Goal: Task Accomplishment & Management: Manage account settings

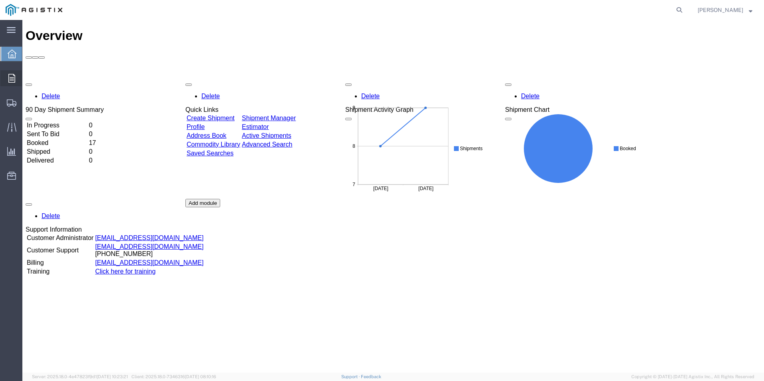
click at [9, 73] on div at bounding box center [11, 78] width 22 height 16
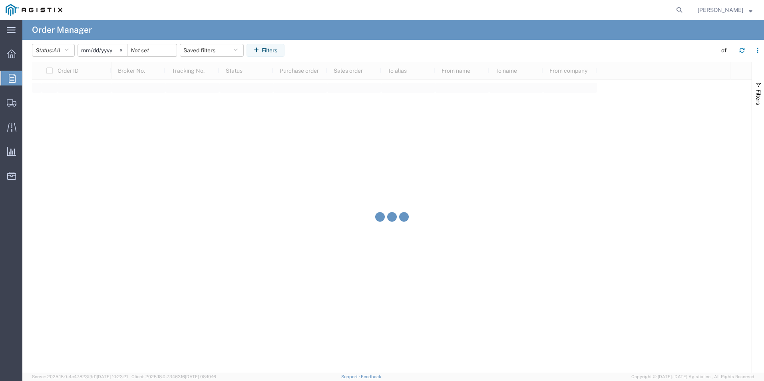
click at [0, 0] on span "Order Manager" at bounding box center [0, 0] width 0 height 0
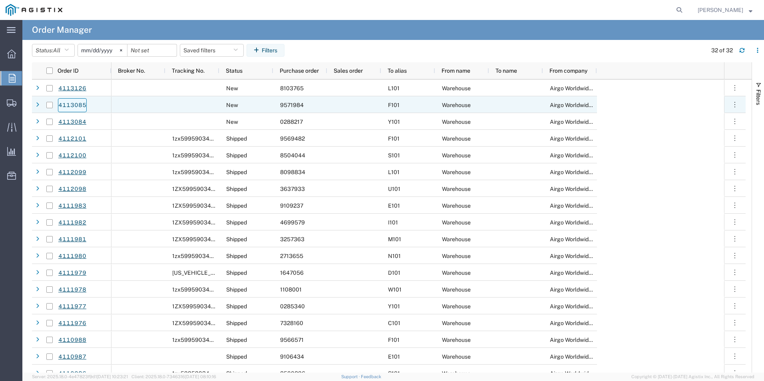
click at [69, 105] on link "4113085" at bounding box center [72, 105] width 29 height 14
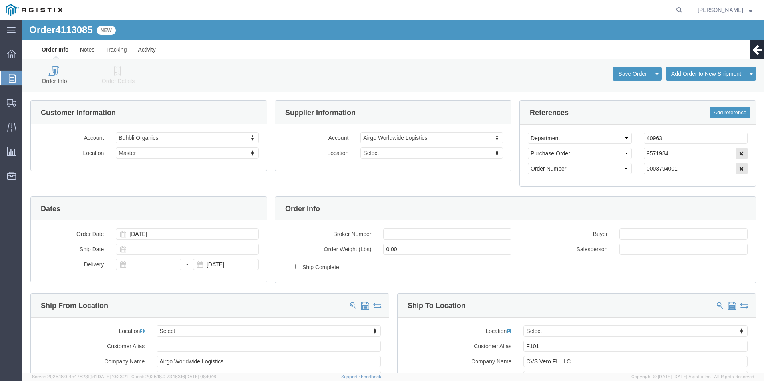
select select
click icon
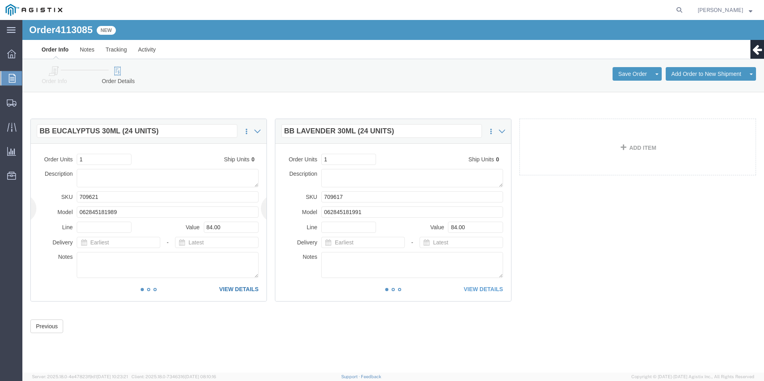
click link "VIEW DETAILS"
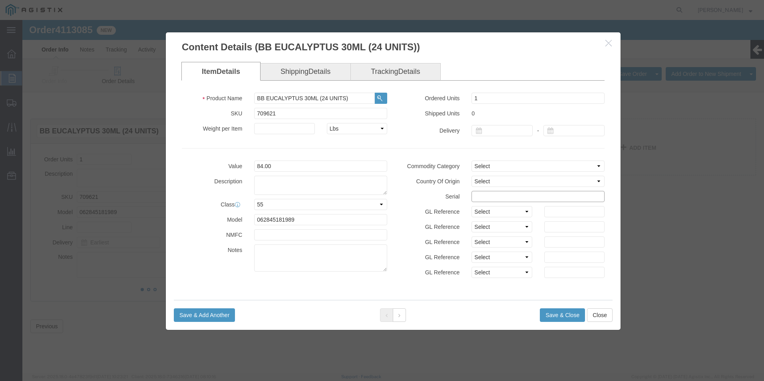
click input "text"
type input "95719841212121212121"
click button "Save & Close"
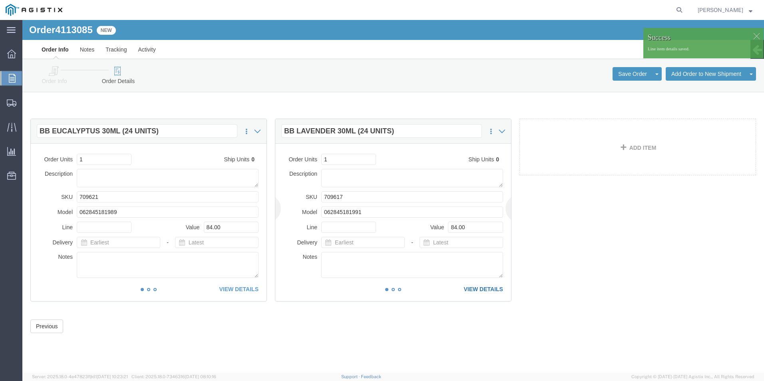
click link "VIEW DETAILS"
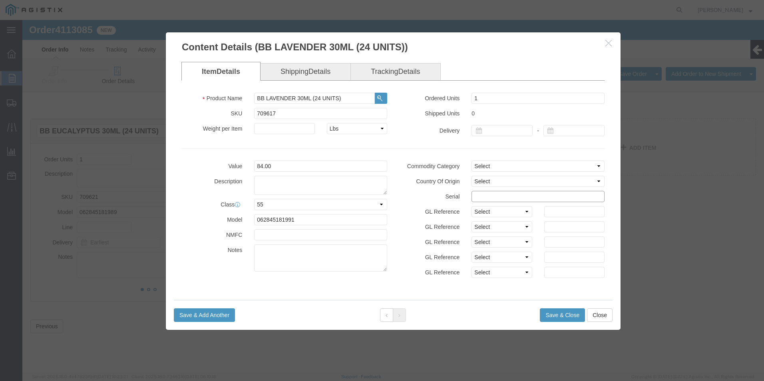
click input "text"
type input "95719841234567899877"
click button "Save & Close"
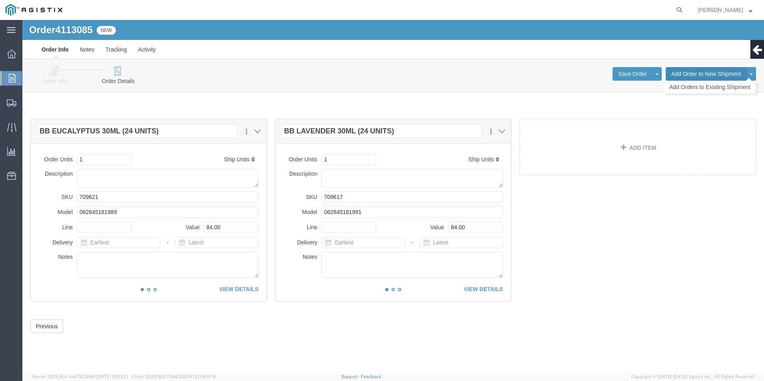
click button "Add Order to New Shipment"
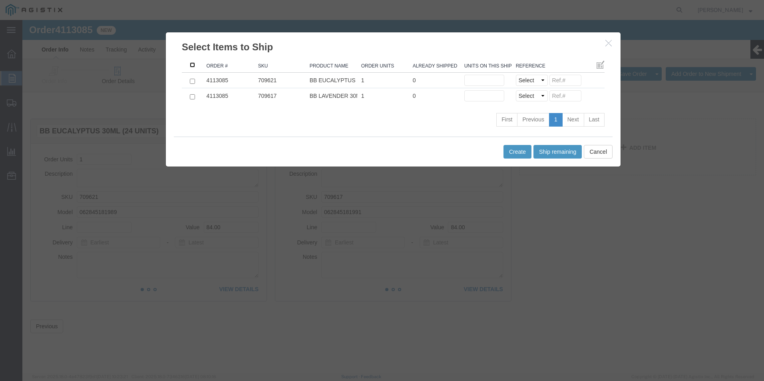
click input ": activate to sort column ascending"
checkbox input "true"
click button "Ship remaining"
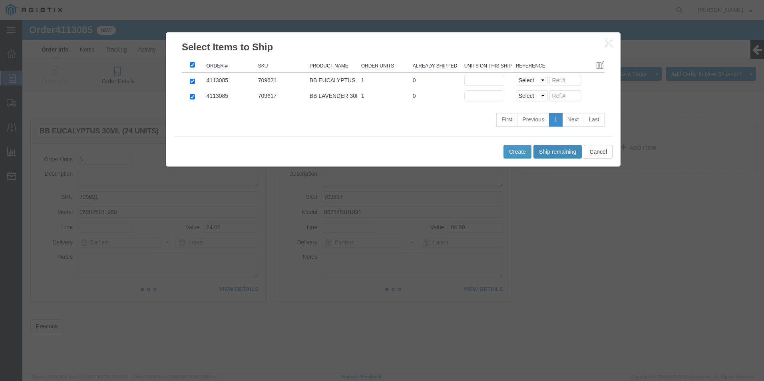
type input "1"
click button "Create"
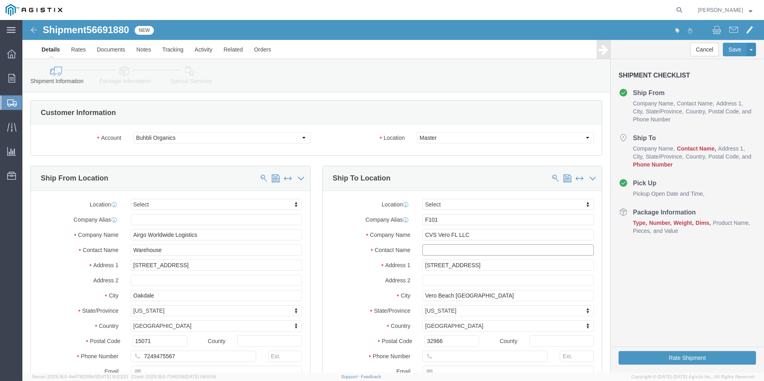
click input "text"
type input "recvg"
click input "text"
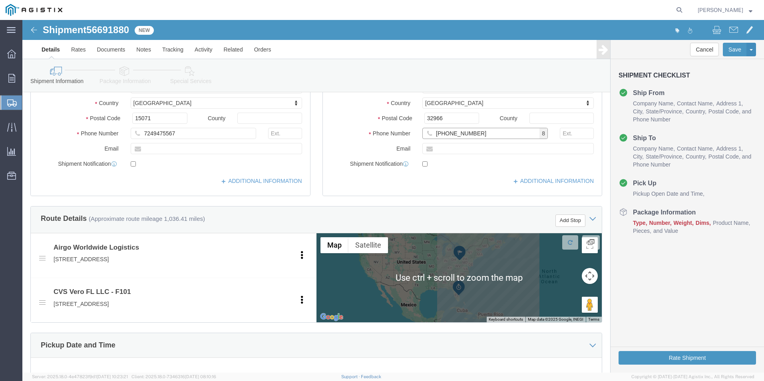
scroll to position [280, 0]
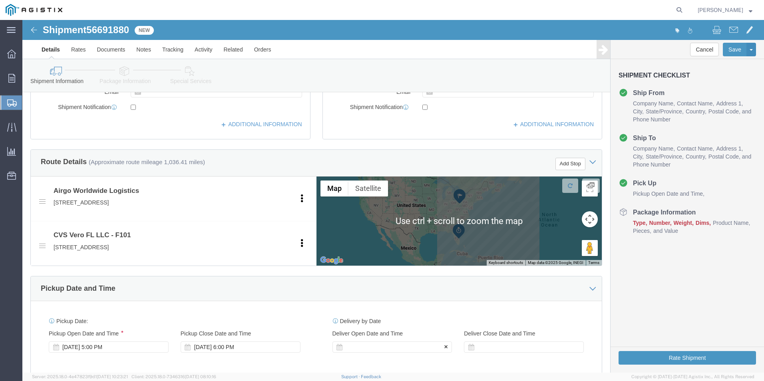
type input "[PHONE_NUMBER]"
click div
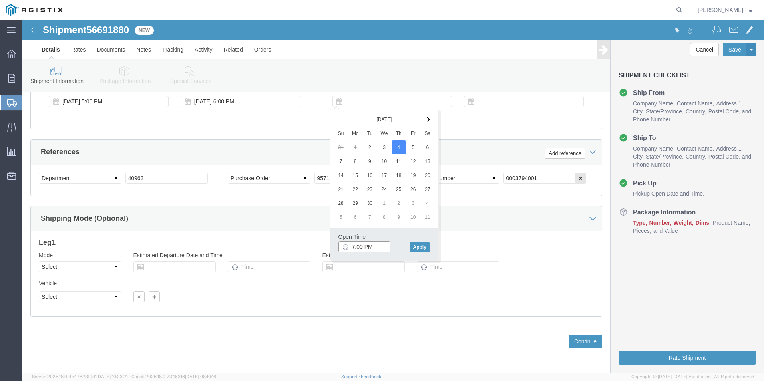
drag, startPoint x: 328, startPoint y: 226, endPoint x: 333, endPoint y: 225, distance: 5.7
click input "7:00 PM"
type input "3:00 PM"
click button "Apply"
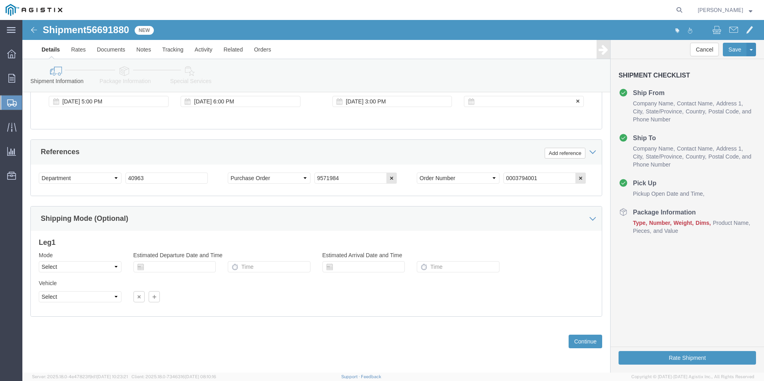
click div
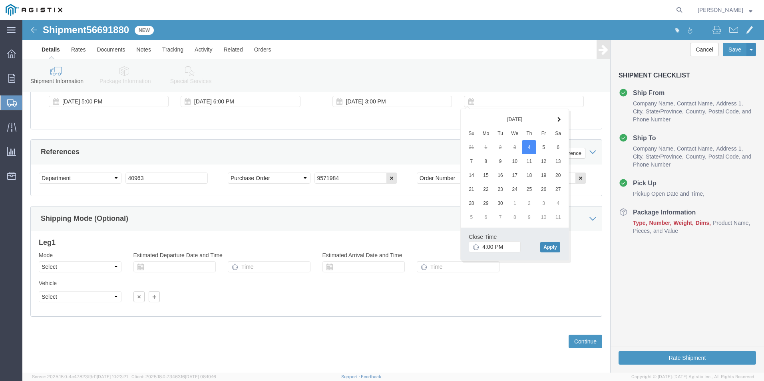
click button "Apply"
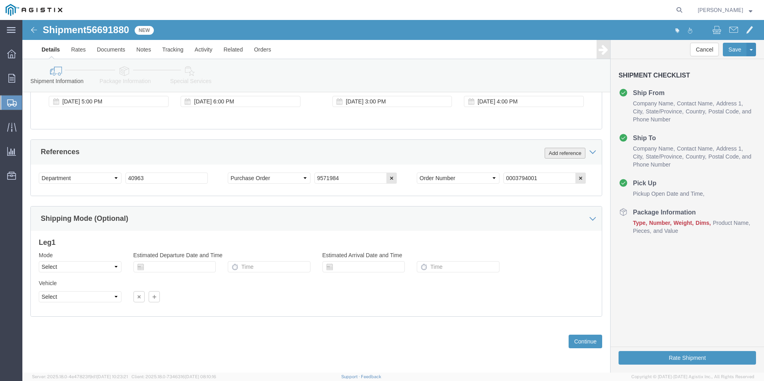
click button "Add reference"
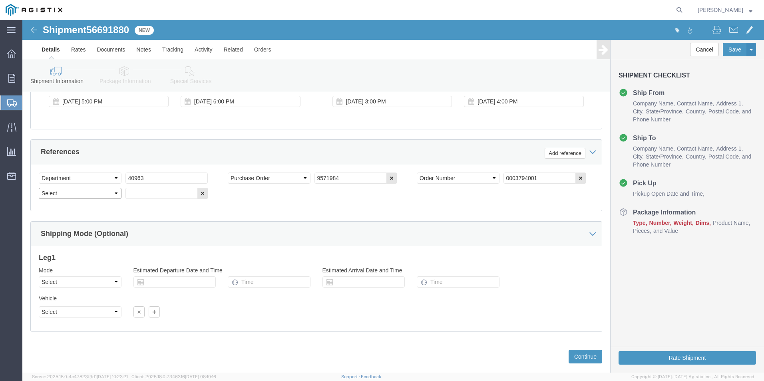
click select "Select Account Type Activity ID Airline Appointment Number ASN Batch Request # …"
select select "BOL"
click select "Select Account Type Activity ID Airline Appointment Number ASN Batch Request # …"
click input "text"
type input "9571984"
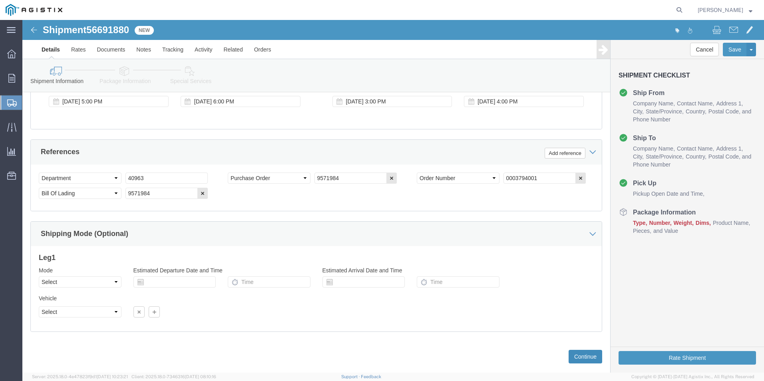
click button "Continue"
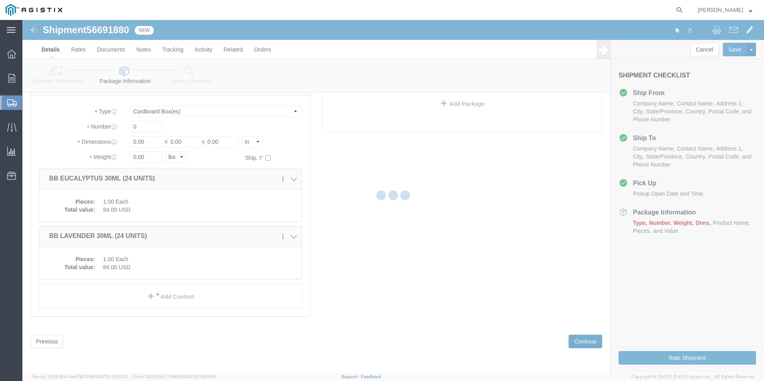
scroll to position [2, 0]
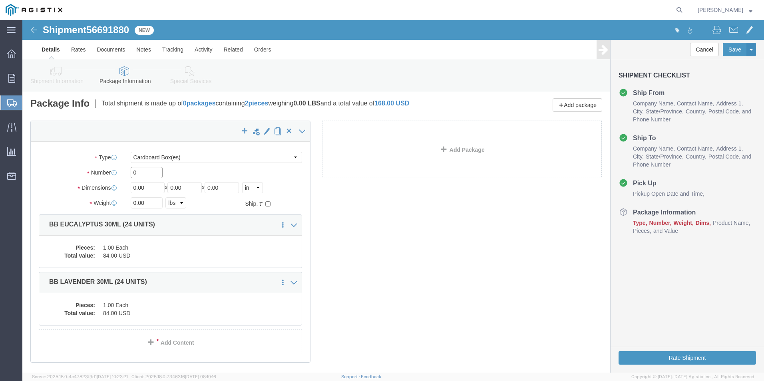
drag, startPoint x: 120, startPoint y: 156, endPoint x: 55, endPoint y: 146, distance: 66.0
click div "Number 0"
type input "2"
drag, startPoint x: 118, startPoint y: 167, endPoint x: 38, endPoint y: 165, distance: 80.0
click div "Dimensions Length 0.00 x Width 0.00 x Height 0.00 Select cm ft in"
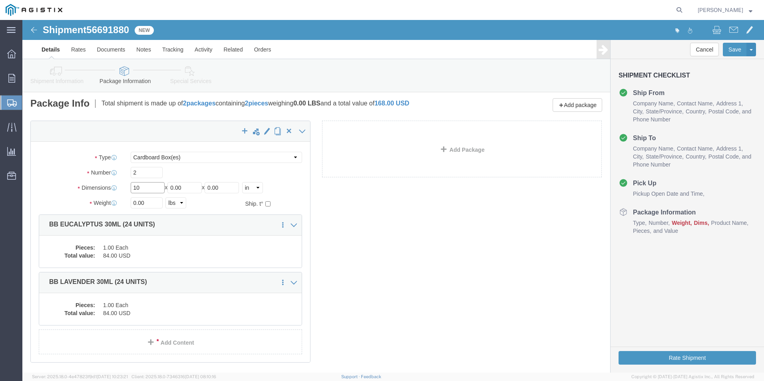
type input "10"
click button "Rate Shipment"
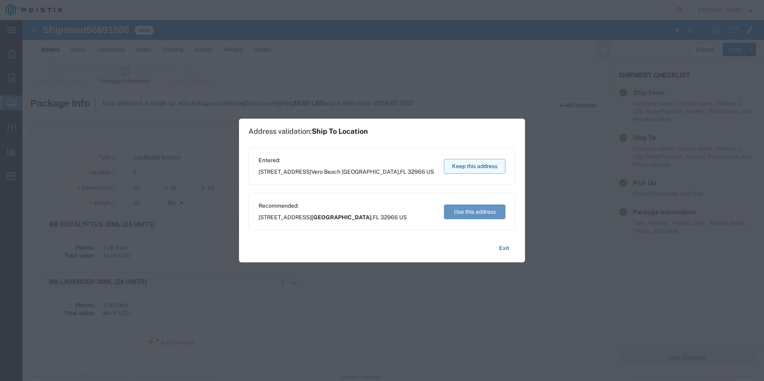
drag, startPoint x: 482, startPoint y: 166, endPoint x: 459, endPoint y: 145, distance: 30.9
click at [482, 165] on button "Keep this address" at bounding box center [475, 166] width 62 height 15
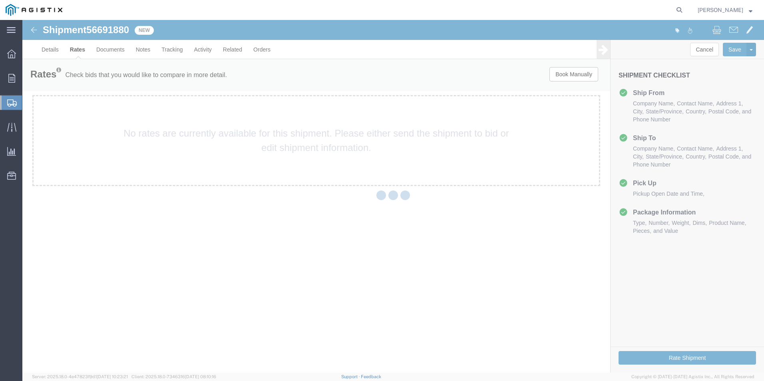
scroll to position [0, 0]
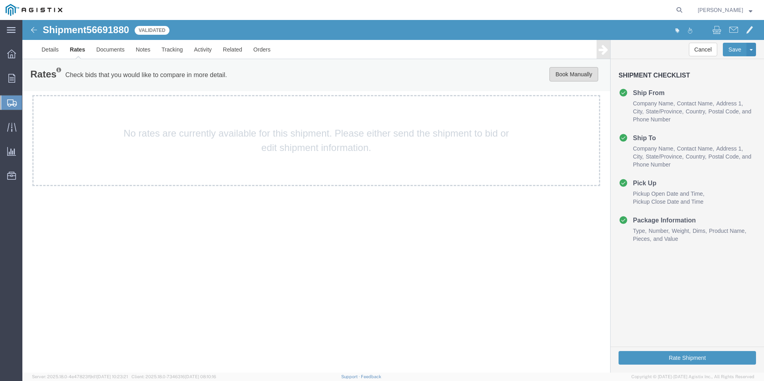
click at [564, 71] on button "Book Manually" at bounding box center [574, 74] width 49 height 14
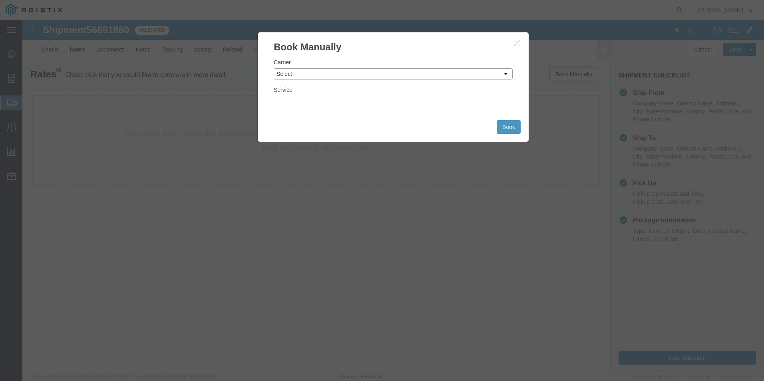
click at [505, 74] on select "Select Add New Carrier (and default service) ACI Guide APC Airport Google Milea…" at bounding box center [393, 73] width 239 height 11
select select "12"
click at [274, 68] on select "Select Add New Carrier (and default service) ACI Guide APC Airport Google Milea…" at bounding box center [393, 73] width 239 height 11
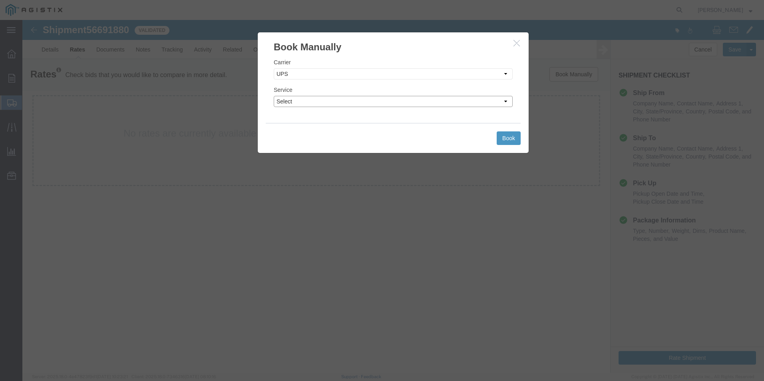
click at [424, 104] on select "Select 2nd Day Air 2nd Day Air A.M. 3 Day Select BOUND PRINTED MATTER, UPS DELI…" at bounding box center [393, 101] width 239 height 11
select select "42"
click at [274, 96] on select "Select 2nd Day Air 2nd Day Air A.M. 3 Day Select BOUND PRINTED MATTER, UPS DELI…" at bounding box center [393, 101] width 239 height 11
click at [510, 136] on button "Book" at bounding box center [509, 139] width 24 height 14
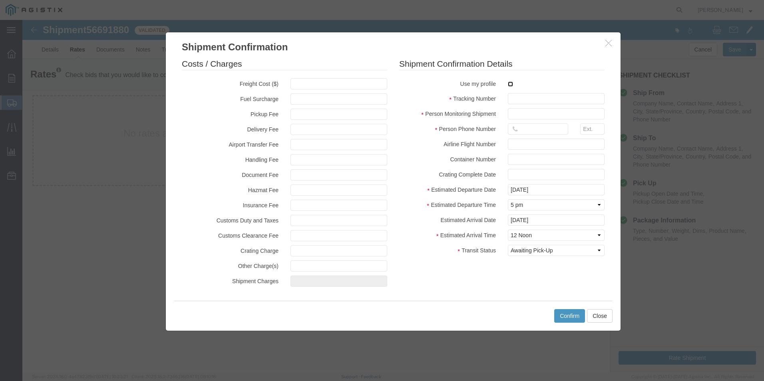
click at [509, 83] on input "checkbox" at bounding box center [510, 84] width 5 height 5
checkbox input "true"
type input "[PERSON_NAME]"
type input "[PHONE_NUMBER]"
click at [522, 97] on input "text" at bounding box center [556, 98] width 97 height 11
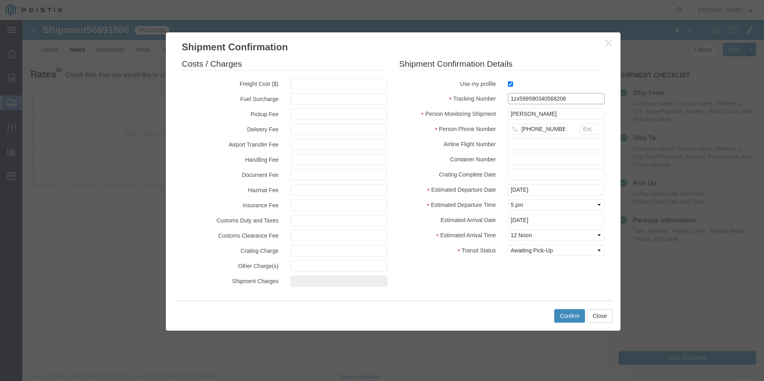
type input "1zx599590340568206"
click at [571, 313] on button "Confirm" at bounding box center [570, 316] width 31 height 14
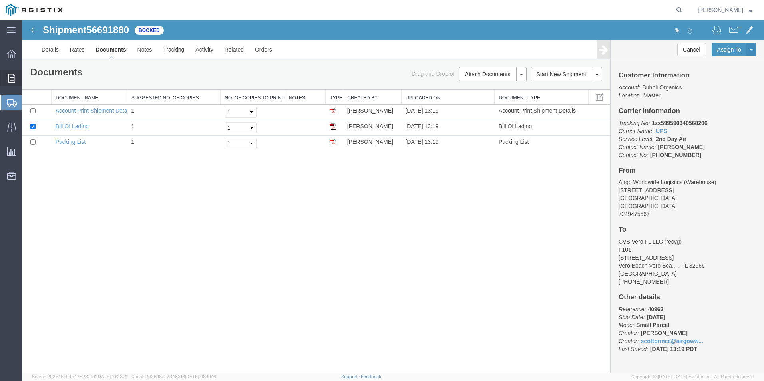
drag, startPoint x: 36, startPoint y: 88, endPoint x: 30, endPoint y: 88, distance: 5.3
click at [0, 0] on span "Order Manager" at bounding box center [0, 0] width 0 height 0
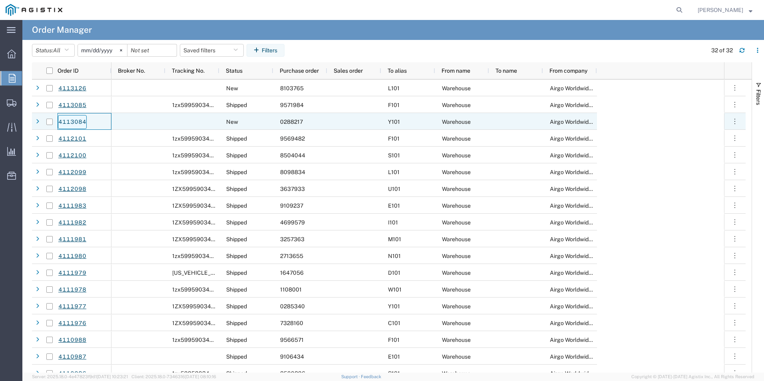
click at [68, 121] on link "4113084" at bounding box center [72, 122] width 29 height 14
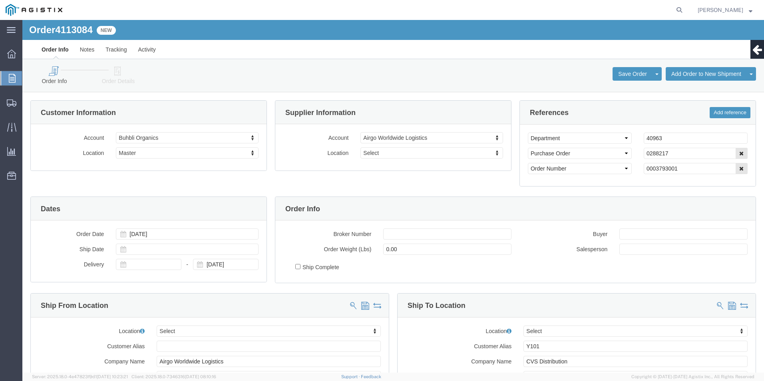
select select
click icon
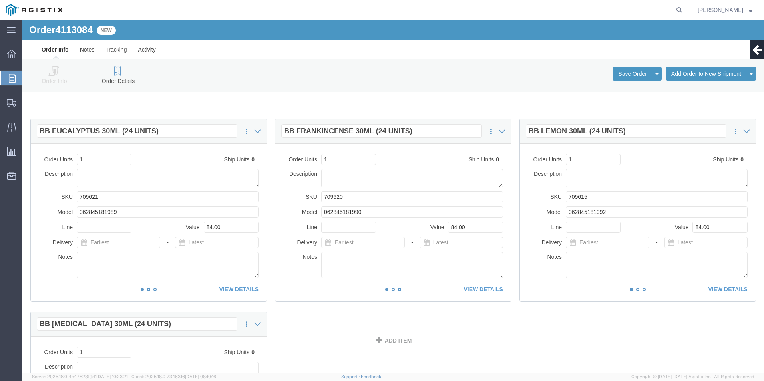
click icon
click at [0, 0] on span "Order Manager" at bounding box center [0, 0] width 0 height 0
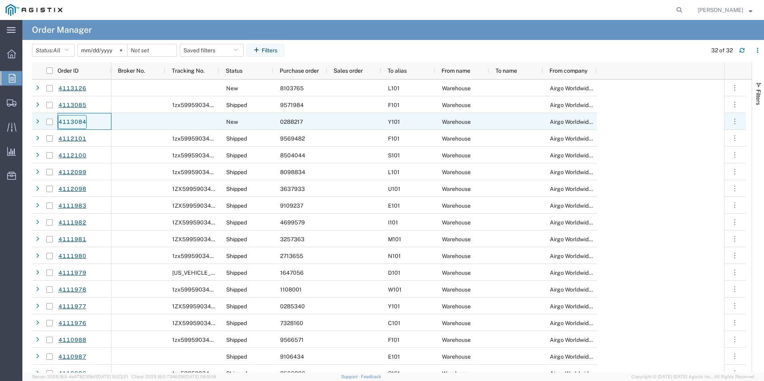
click at [71, 122] on link "4113084" at bounding box center [72, 122] width 29 height 14
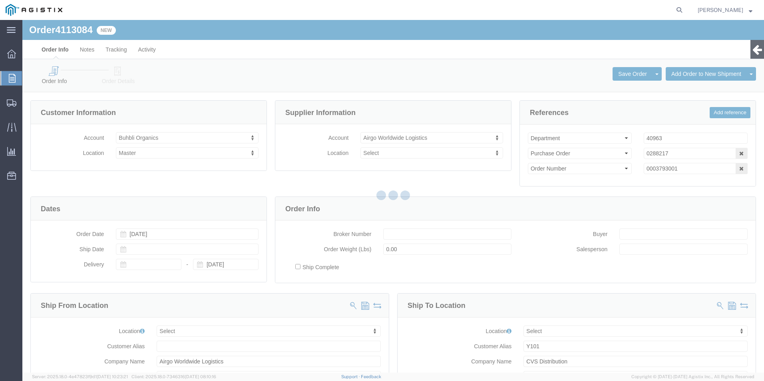
select select
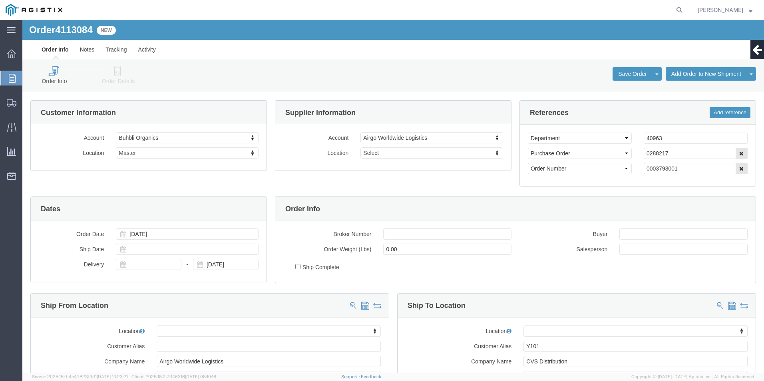
click icon
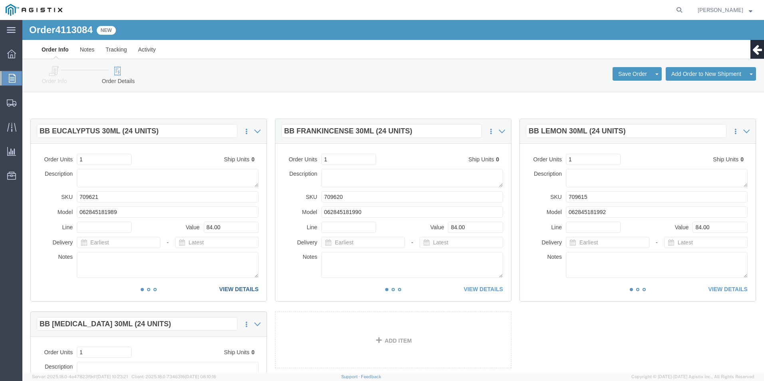
click link "VIEW DETAILS"
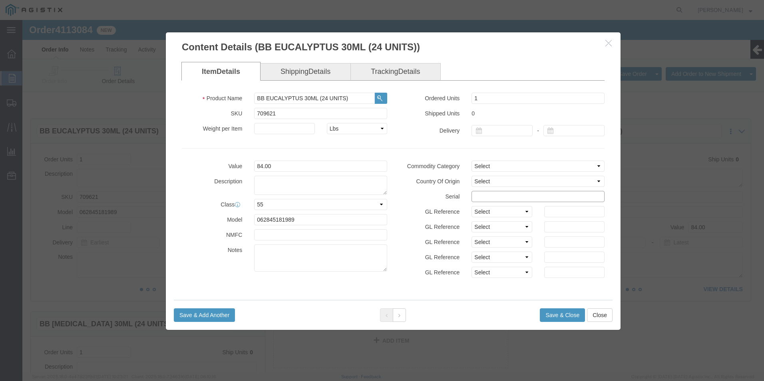
click input "text"
drag, startPoint x: 522, startPoint y: 177, endPoint x: 343, endPoint y: 187, distance: 179.0
click div "Value 84.00 Description Class Select 50 55 60 65 70 85 92.5 100 125 175 250 300…"
type input "02882171212121212123"
click button "Save & Close"
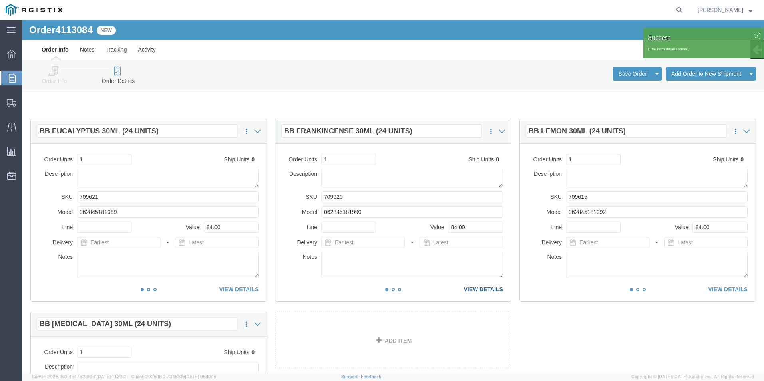
click link "VIEW DETAILS"
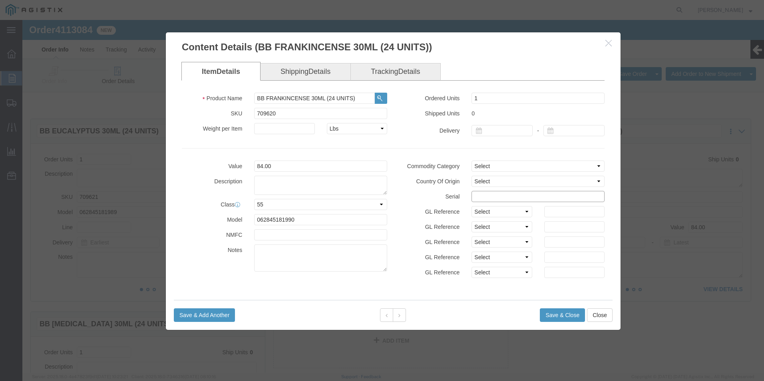
click input "text"
paste input "02882171212121212123"
type input "02882171212121212121"
click button "Save & Close"
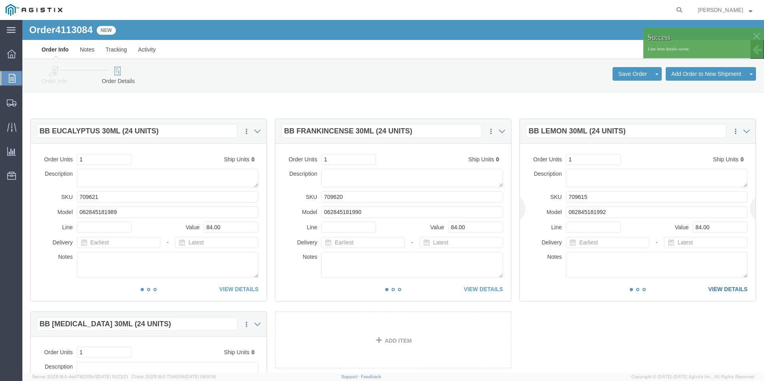
click link "VIEW DETAILS"
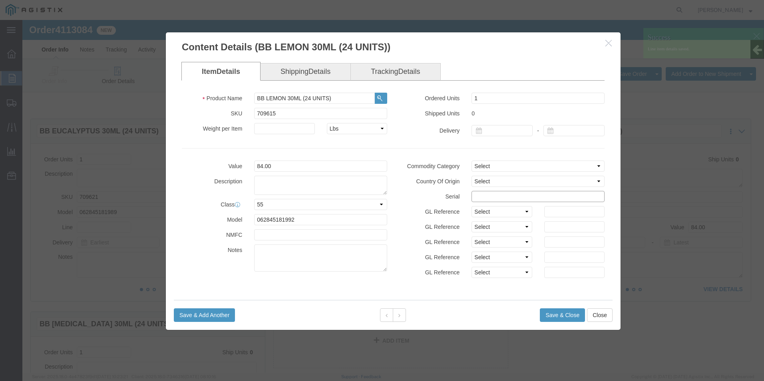
click input "text"
paste input "02882171212121212123"
type input "02882171212121212124"
click button "Save & Close"
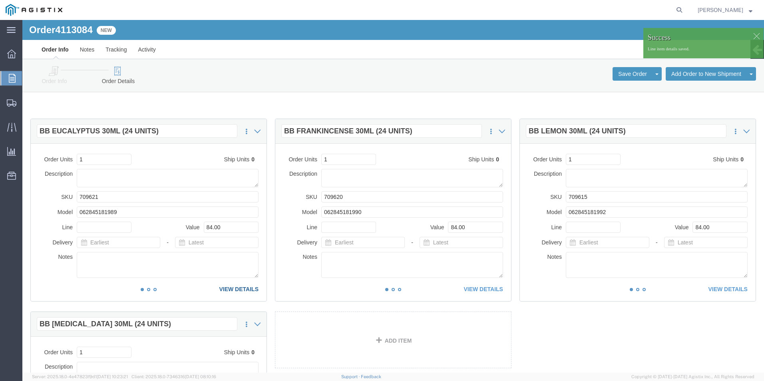
click link "VIEW DETAILS"
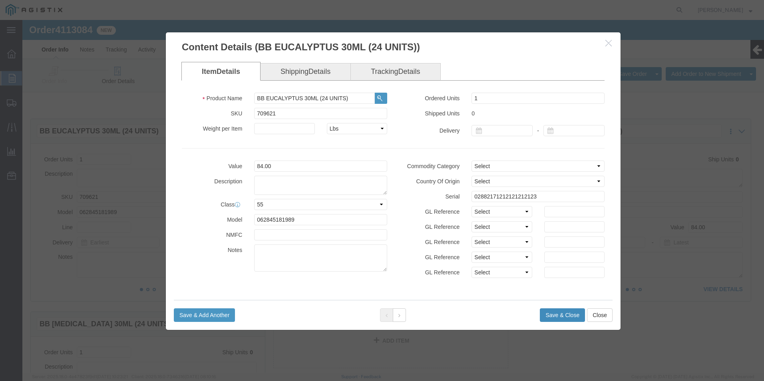
click button "Save & Close"
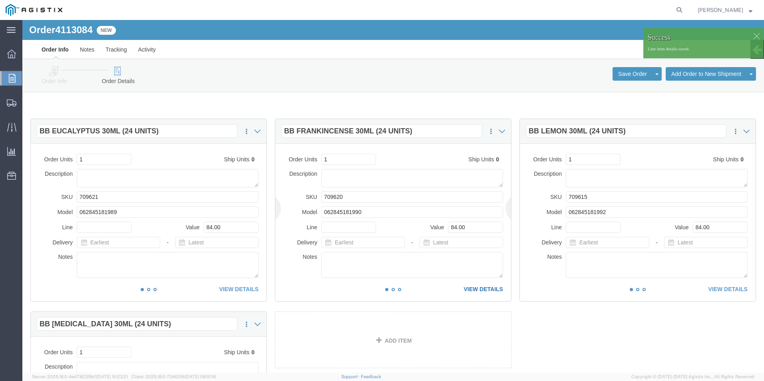
click link "VIEW DETAILS"
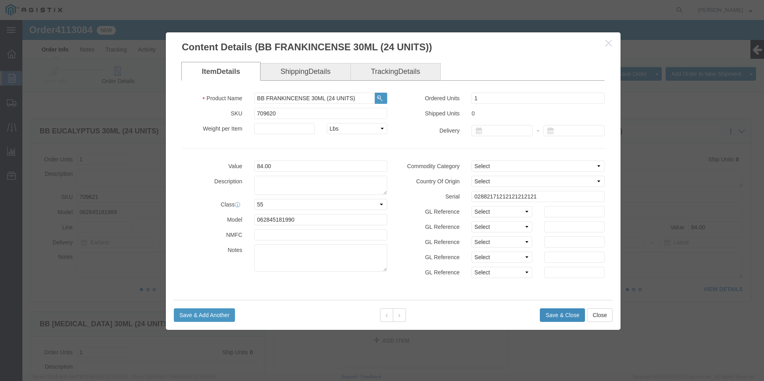
click button "Save & Close"
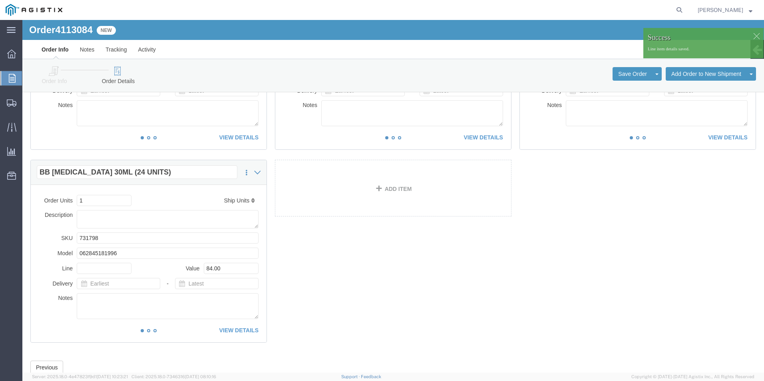
scroll to position [160, 0]
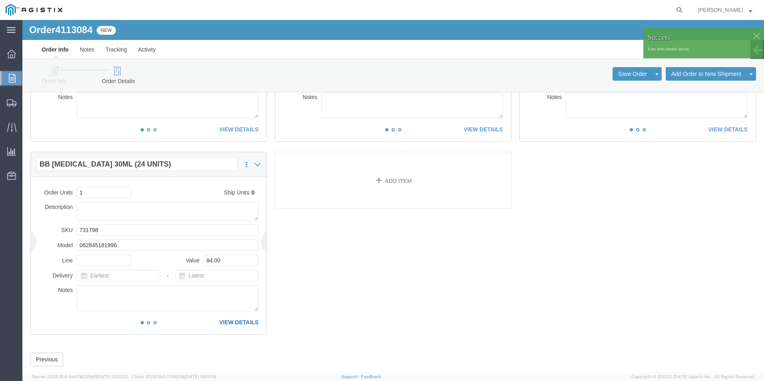
click link "VIEW DETAILS"
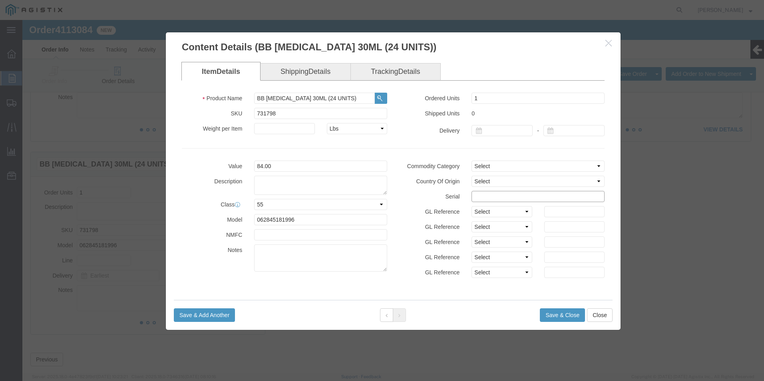
click input "text"
paste input "02882171212121212123"
type input "02882171212121212122"
click button "Save & Close"
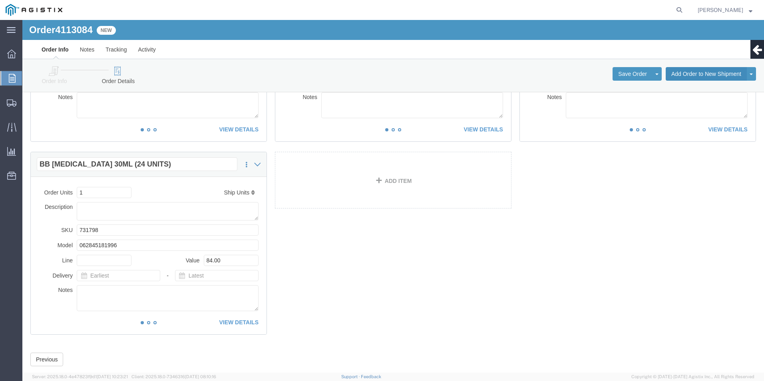
click button "Add Order to New Shipment"
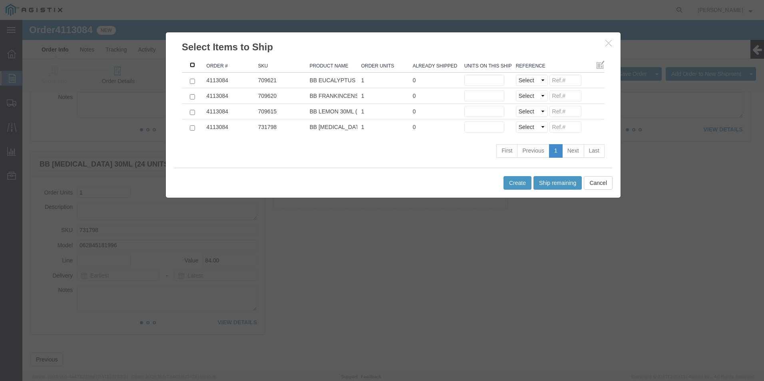
click input ": activate to sort column descending"
checkbox input "true"
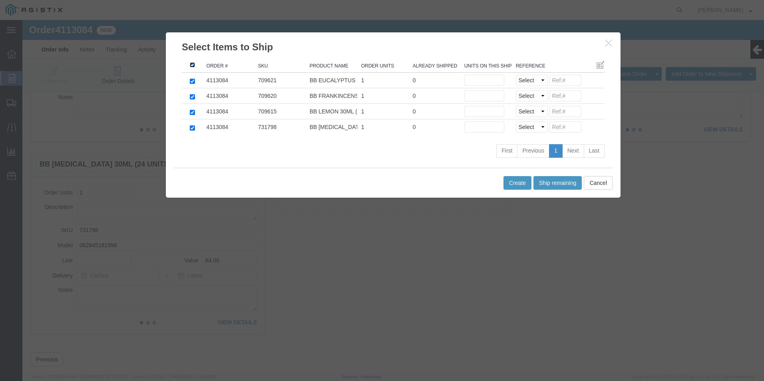
checkbox input "true"
click button "Ship remaining"
type input "1"
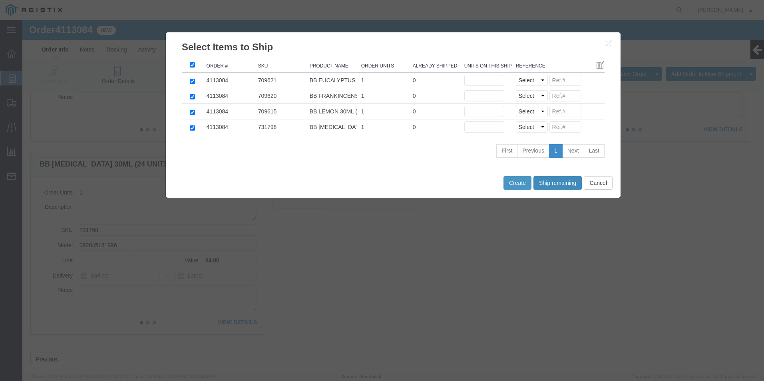
type input "1"
click select "Select Purchase Order Delivery Number"
select select "PO"
click select "Select Purchase Order Delivery Number"
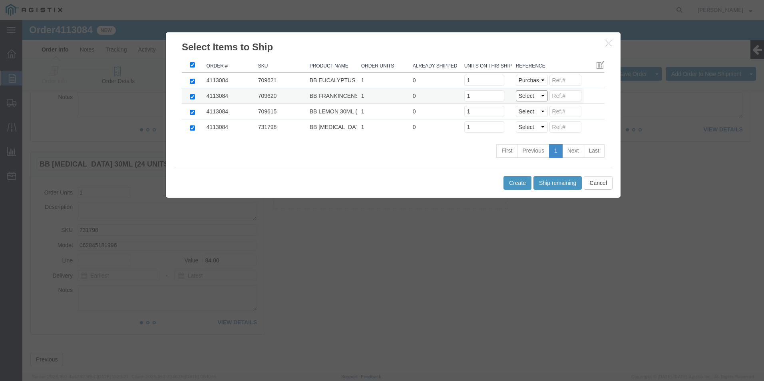
select select "PO"
click select "Select Purchase Order Delivery Number"
select select "PO"
click select "Select Purchase Order Delivery Number"
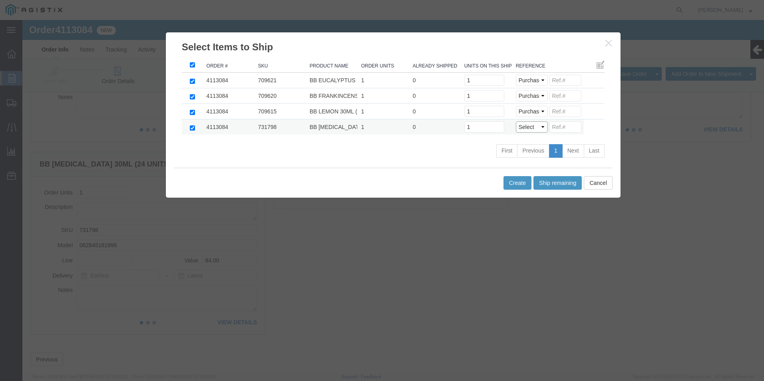
click select "Select Purchase Order Delivery Number"
select select "PO"
click select "Select Purchase Order Delivery Number"
click input
paste input "02882171212121212123"
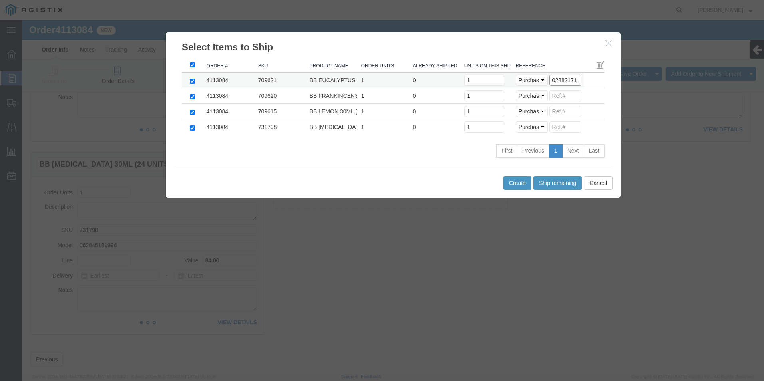
scroll to position [0, 0]
drag, startPoint x: 553, startPoint y: 60, endPoint x: 412, endPoint y: 64, distance: 140.8
click tr "4113084 709621 BB EUCALYPTUS 30ML (24 UNITS) 1 0 Units on this shipment 1 Selec…"
type input "02882171"
click input
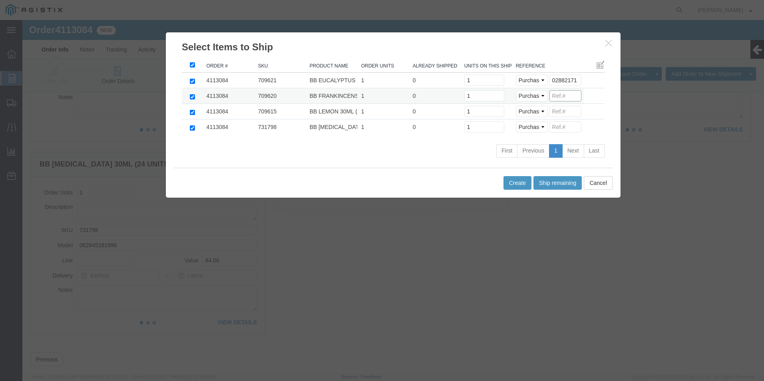
paste input "02882171"
type input "02882171"
click input
paste input "02882171"
type input "02882171"
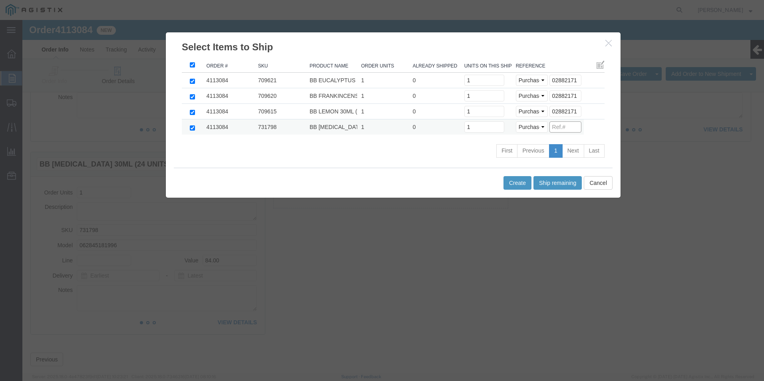
click input
paste input "02882171"
type input "02882171"
click button "Create"
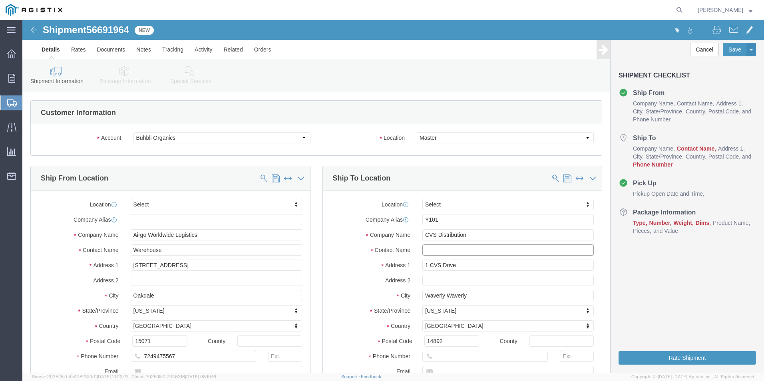
click input "text"
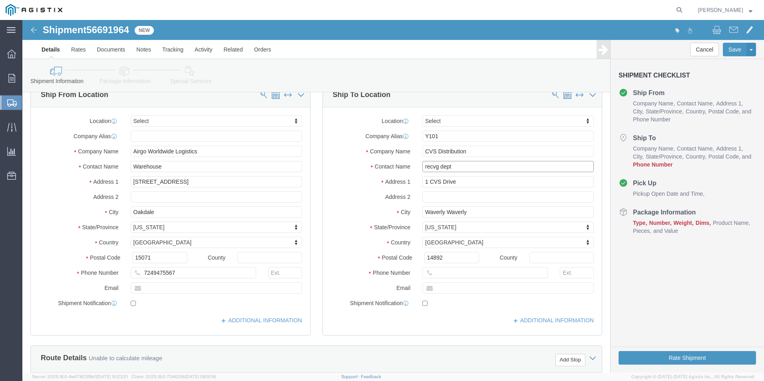
scroll to position [160, 0]
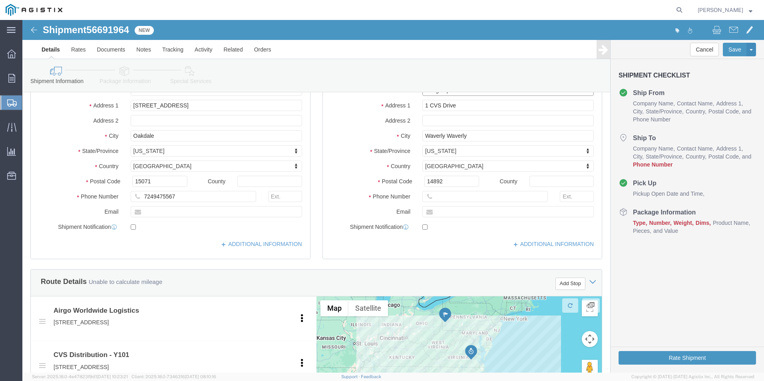
type input "recvg dept"
click input "text"
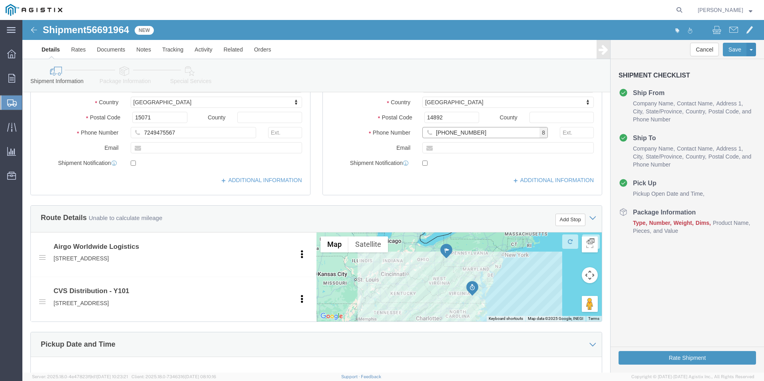
scroll to position [360, 0]
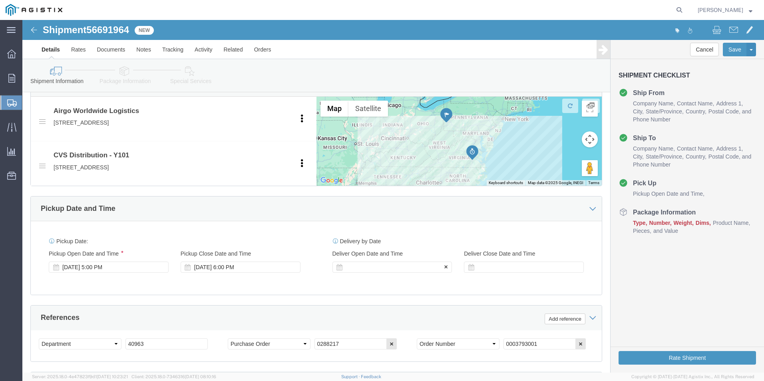
type input "[PHONE_NUMBER]"
click div
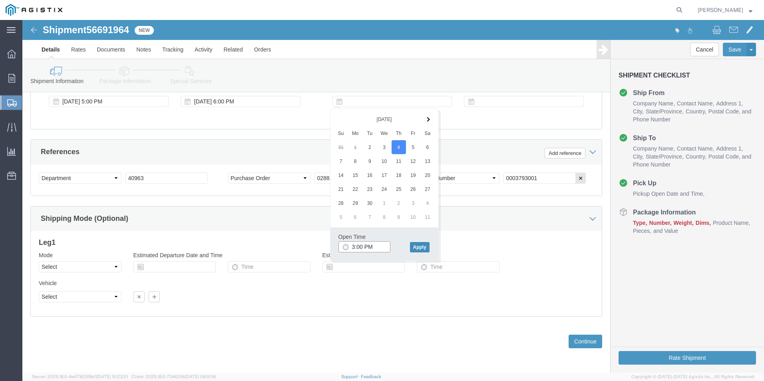
type input "3:00 PM"
click button "Apply"
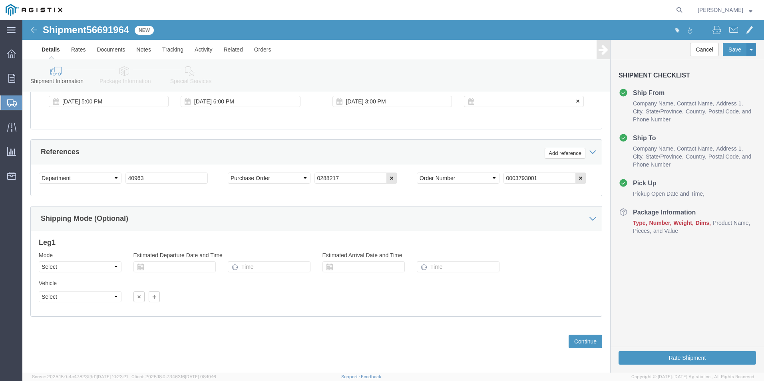
click div
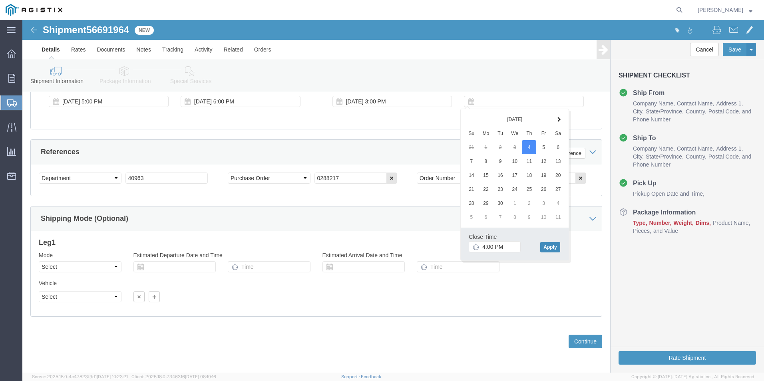
click button "Apply"
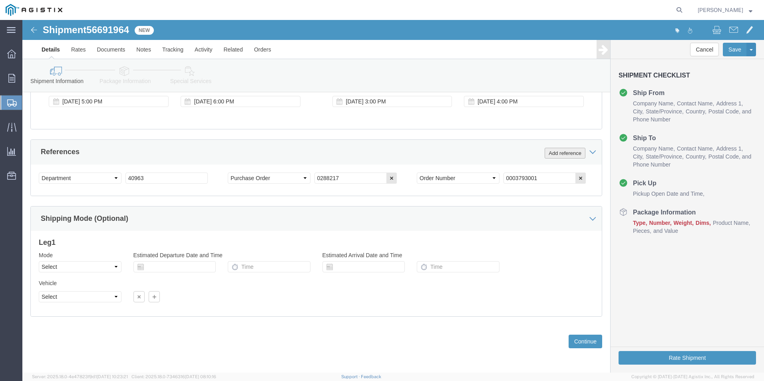
click button "Add reference"
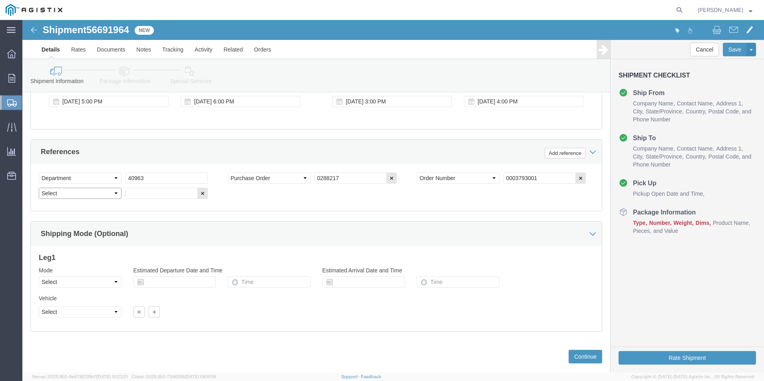
drag, startPoint x: 92, startPoint y: 174, endPoint x: 89, endPoint y: 168, distance: 6.3
click select "Select Account Type Activity ID Airline Appointment Number ASN Batch Request # …"
select select "BOL"
click select "Select Account Type Activity ID Airline Appointment Number ASN Batch Request # …"
click input "text"
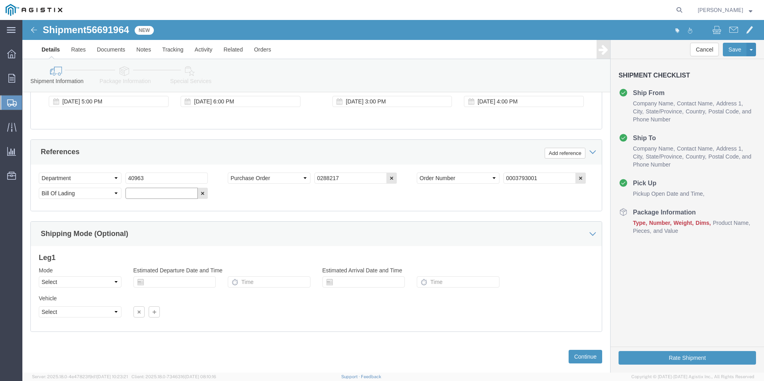
paste input "02882171"
type input "02882171"
click button "Continue"
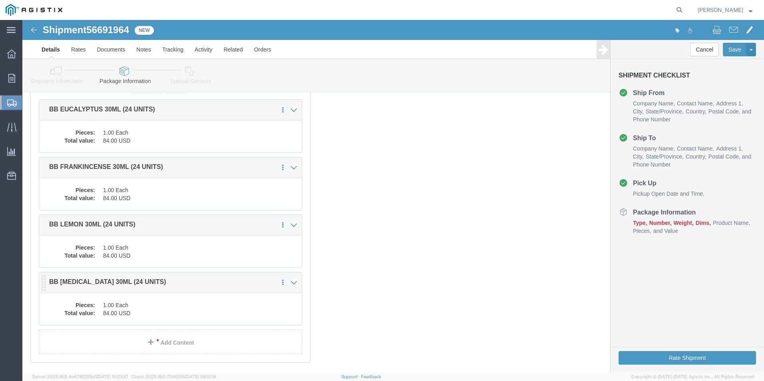
scroll to position [0, 0]
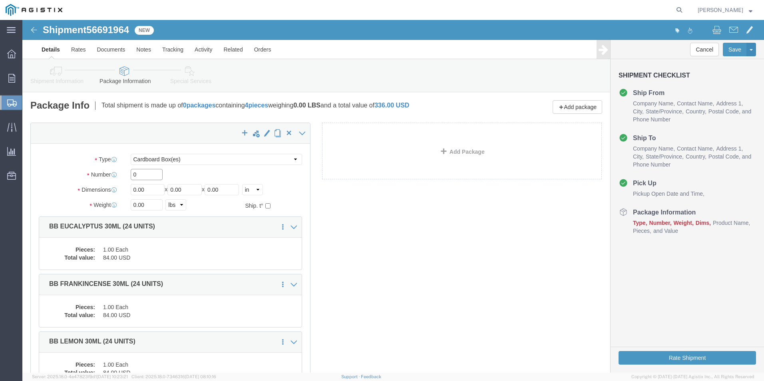
drag, startPoint x: 119, startPoint y: 154, endPoint x: 65, endPoint y: 155, distance: 54.0
click div "Number 0"
type input "4"
drag, startPoint x: 128, startPoint y: 171, endPoint x: -24, endPoint y: 177, distance: 151.6
click html "Shipment 56691964 New Details Rates Documents Notes Tracking Activity Related O…"
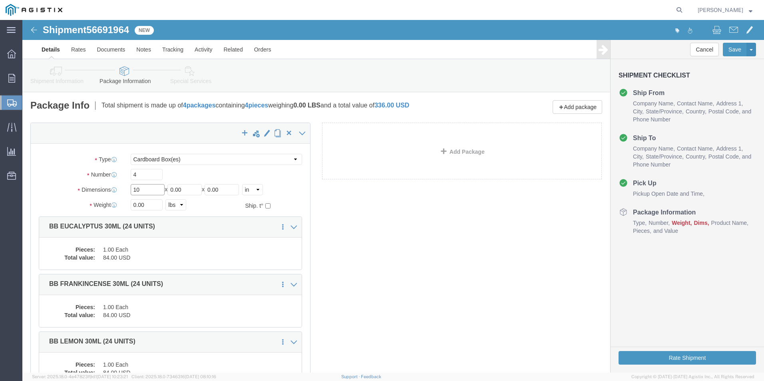
type input "10"
drag, startPoint x: 102, startPoint y: 185, endPoint x: 26, endPoint y: 186, distance: 75.6
click div "Weight 0.00 Select kgs lbs Ship. t°"
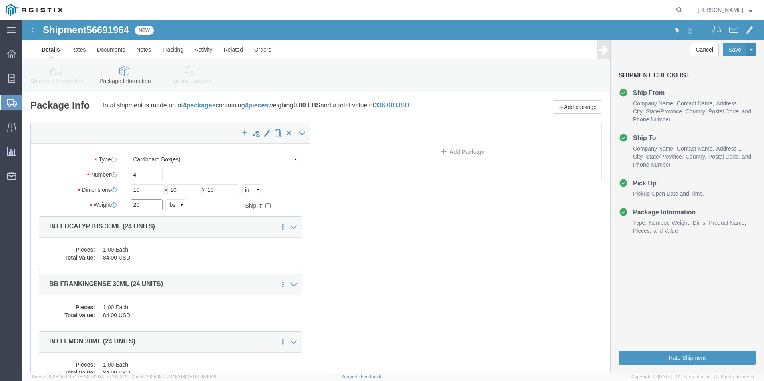
type input "20"
click div "Length 10 x Width 10 x Height 10 Select cm ft in"
click button "Rate Shipment"
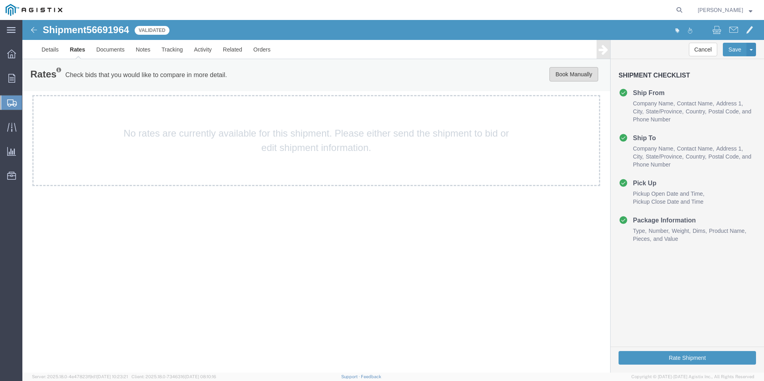
click at [577, 73] on button "Book Manually" at bounding box center [574, 74] width 49 height 14
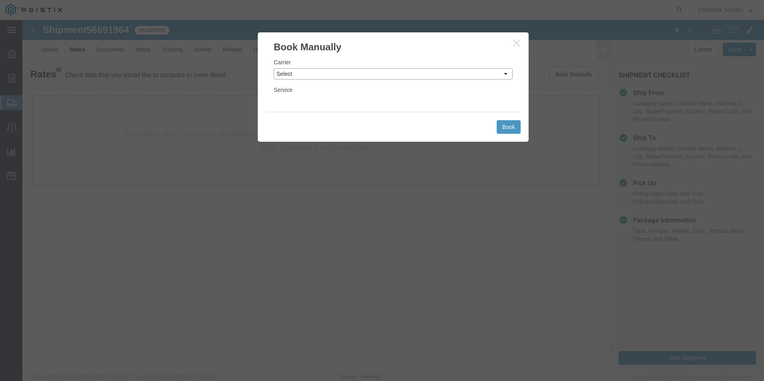
click at [507, 74] on select "Select Add New Carrier (and default service) ACI Guide APC Airport Google Milea…" at bounding box center [393, 73] width 239 height 11
select select "12"
click at [274, 68] on select "Select Add New Carrier (and default service) ACI Guide APC Airport Google Milea…" at bounding box center [393, 73] width 239 height 11
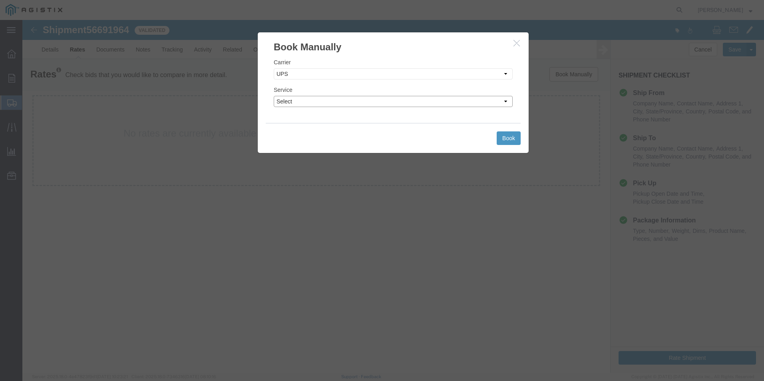
click at [507, 102] on select "Select 2nd Day Air 2nd Day Air A.M. 3 Day Select BOUND PRINTED MATTER, UPS DELI…" at bounding box center [393, 101] width 239 height 11
select select "42"
click at [274, 96] on select "Select 2nd Day Air 2nd Day Air A.M. 3 Day Select BOUND PRINTED MATTER, UPS DELI…" at bounding box center [393, 101] width 239 height 11
click at [512, 138] on button "Book" at bounding box center [509, 139] width 24 height 14
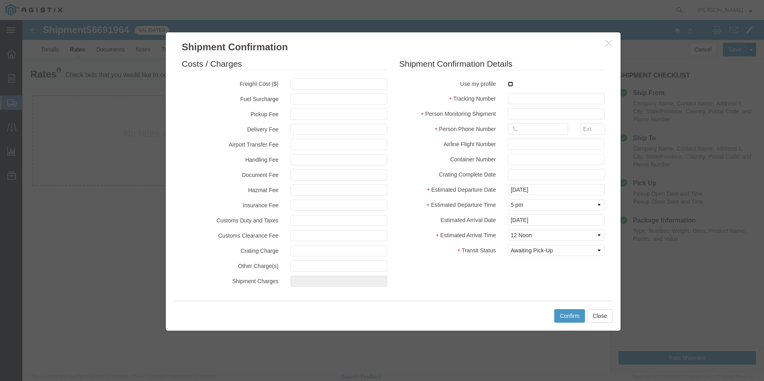
click at [511, 86] on input "checkbox" at bounding box center [510, 84] width 5 height 5
checkbox input "true"
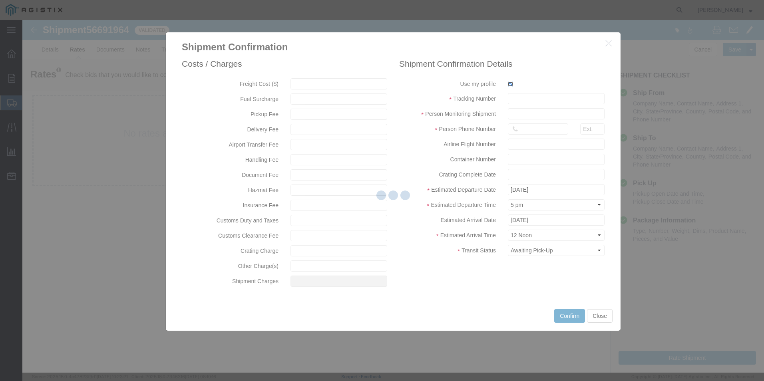
type input "[PERSON_NAME]"
type input "[PHONE_NUMBER]"
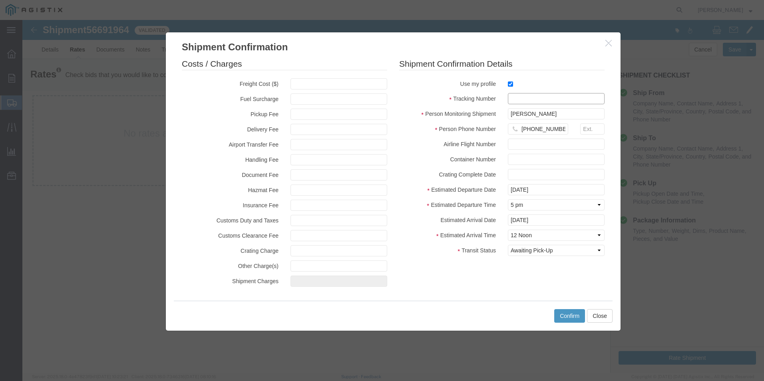
click at [520, 97] on input "text" at bounding box center [556, 98] width 97 height 11
type input "1zx5995903412555826"
click at [573, 315] on button "Confirm" at bounding box center [570, 316] width 31 height 14
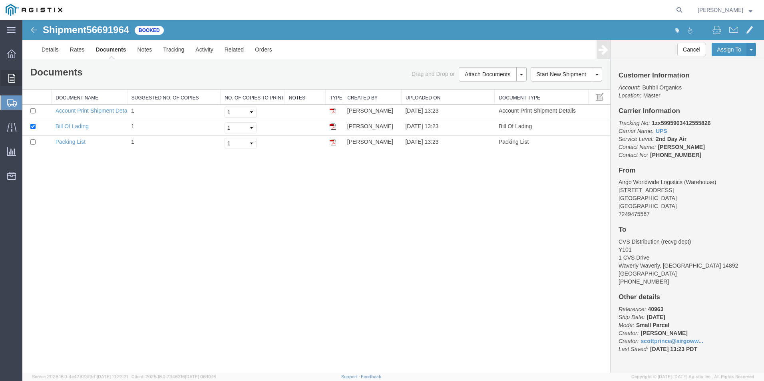
click at [0, 0] on span "Order Manager" at bounding box center [0, 0] width 0 height 0
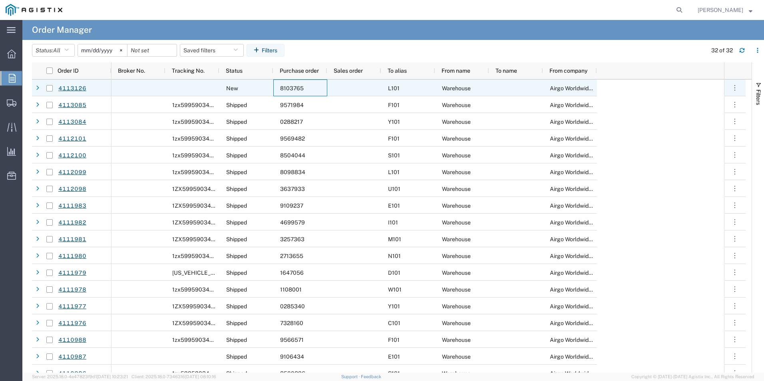
drag, startPoint x: 306, startPoint y: 88, endPoint x: 291, endPoint y: 86, distance: 14.8
click at [291, 86] on div "8103765" at bounding box center [300, 88] width 54 height 17
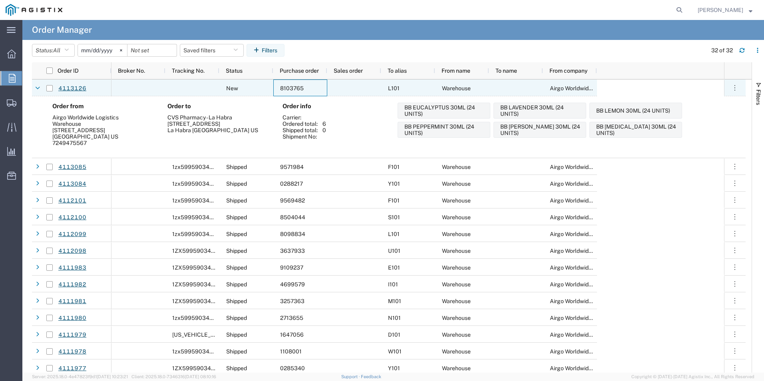
drag, startPoint x: 315, startPoint y: 89, endPoint x: 291, endPoint y: 86, distance: 24.6
click at [291, 86] on div "8103765" at bounding box center [300, 88] width 54 height 17
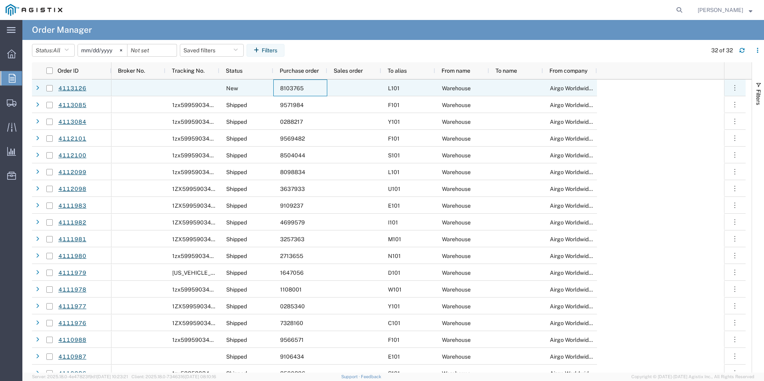
click at [307, 91] on div "8103765" at bounding box center [300, 88] width 54 height 17
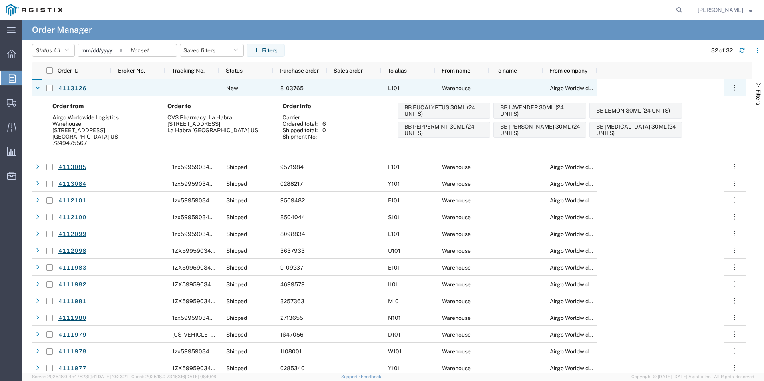
click at [40, 86] on div at bounding box center [38, 88] width 8 height 13
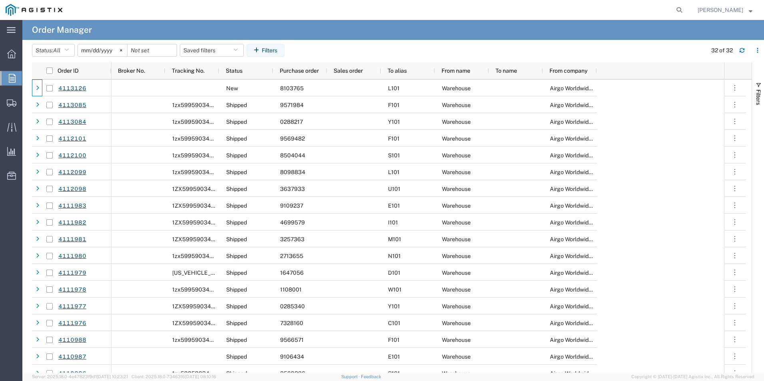
click at [749, 10] on strong "button" at bounding box center [751, 9] width 4 height 3
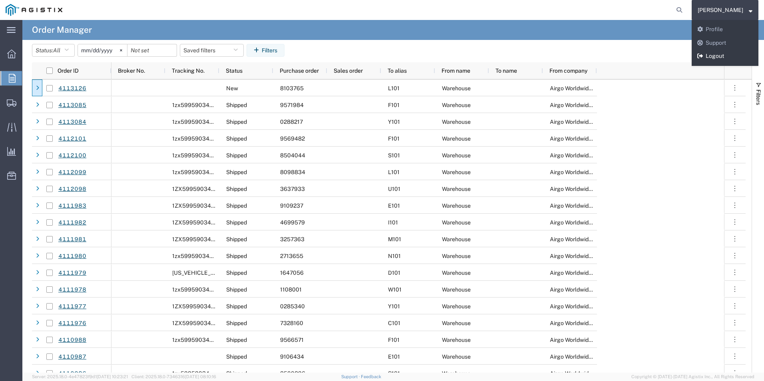
click at [731, 57] on link "Logout" at bounding box center [725, 57] width 67 height 14
